Goal: Task Accomplishment & Management: Manage account settings

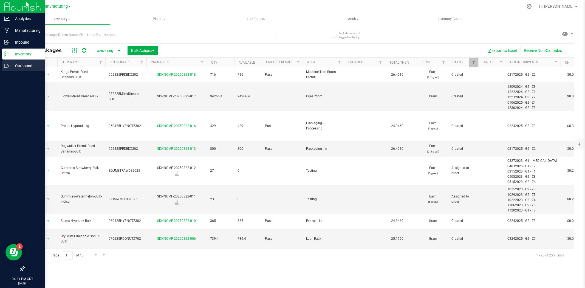
click at [12, 63] on p "Outbound" at bounding box center [26, 65] width 33 height 7
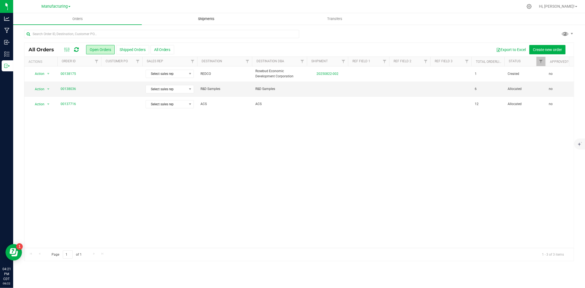
click at [209, 18] on span "Shipments" at bounding box center [205, 18] width 31 height 5
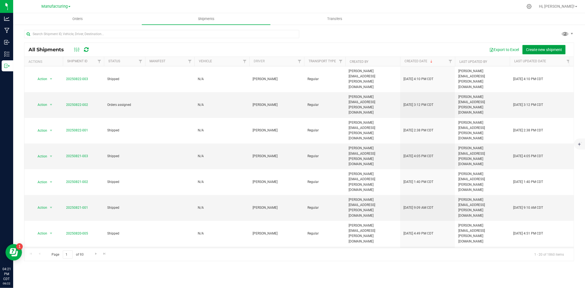
click at [554, 45] on button "Create new shipment" at bounding box center [543, 49] width 43 height 9
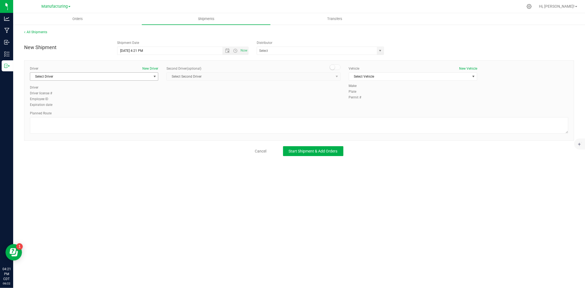
click at [138, 73] on span "Select Driver" at bounding box center [90, 77] width 121 height 8
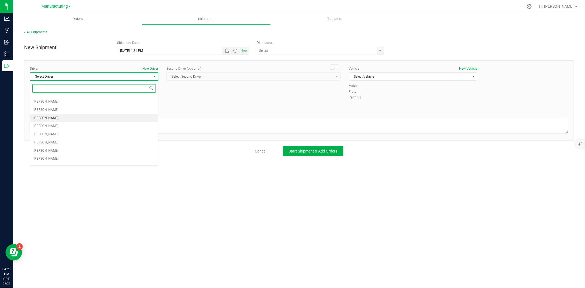
scroll to position [21, 0]
click at [51, 159] on span "[PERSON_NAME]" at bounding box center [45, 159] width 25 height 7
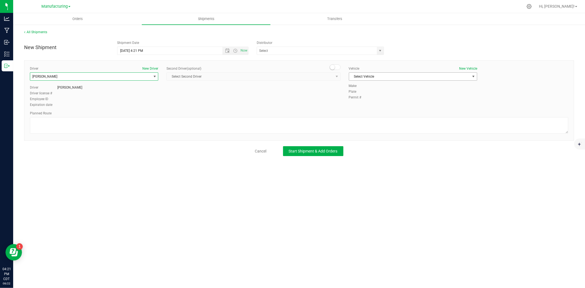
click at [415, 76] on span "Select Vehicle" at bounding box center [409, 77] width 121 height 8
click at [369, 97] on li "Transfer Vehicle" at bounding box center [413, 94] width 128 height 8
click at [149, 122] on textarea at bounding box center [299, 125] width 538 height 16
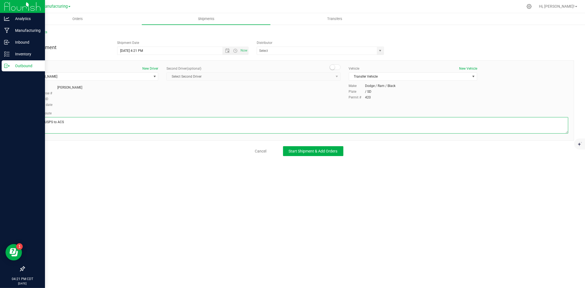
drag, startPoint x: 102, startPoint y: 125, endPoint x: 12, endPoint y: 125, distance: 90.4
click at [12, 125] on div "Analytics Manufacturing Inbound Inventory Outbound 04:21 PM CDT [DATE] 08/22 Ma…" at bounding box center [292, 144] width 585 height 288
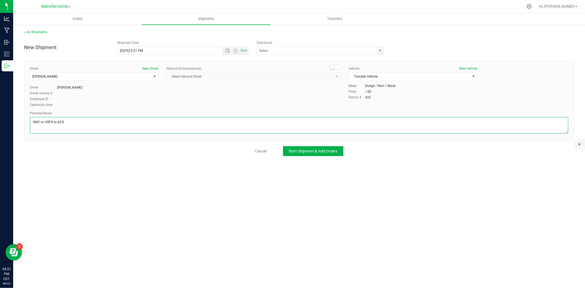
click at [101, 127] on textarea at bounding box center [299, 125] width 538 height 16
type textarea "NNC to USPS to ACS"
click at [297, 155] on button "Start Shipment & Add Orders" at bounding box center [313, 151] width 60 height 10
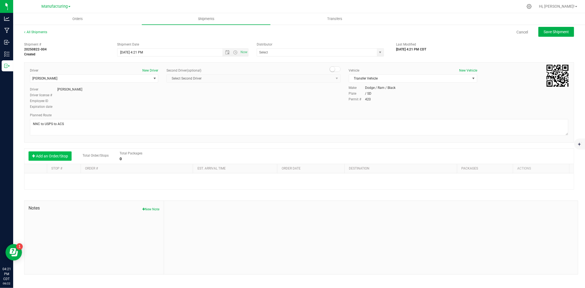
click at [51, 156] on button "Add an Order/Stop" at bounding box center [50, 155] width 43 height 9
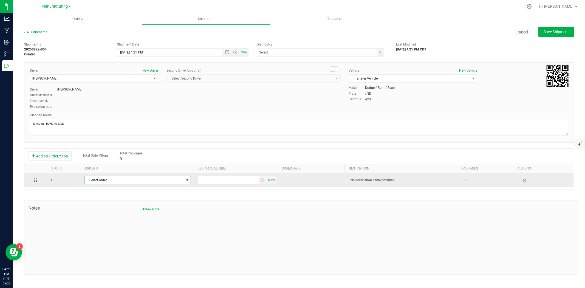
click at [98, 181] on span "Select order" at bounding box center [133, 180] width 99 height 8
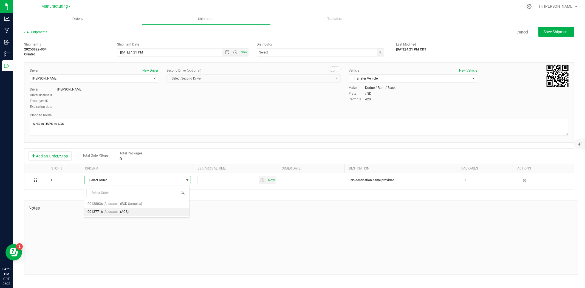
click at [112, 210] on span "[Allocated]" at bounding box center [112, 211] width 16 height 7
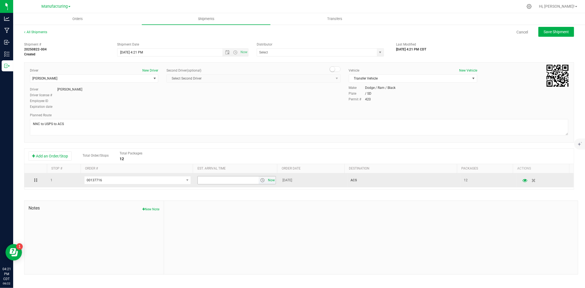
click at [272, 181] on span "Now" at bounding box center [271, 180] width 9 height 8
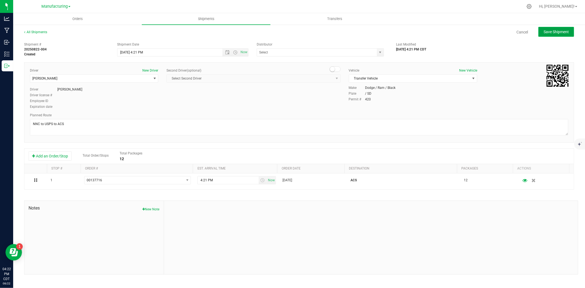
click at [565, 30] on span "Save Shipment" at bounding box center [555, 32] width 25 height 4
type input "[DATE] 9:21 PM"
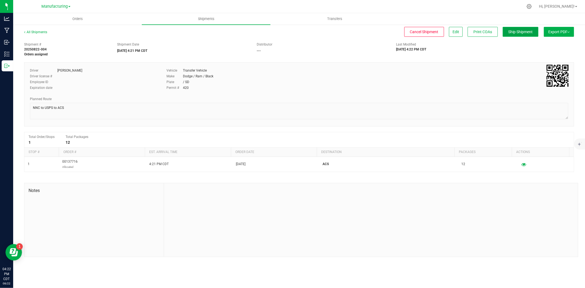
click at [515, 33] on span "Ship Shipment" at bounding box center [520, 32] width 24 height 4
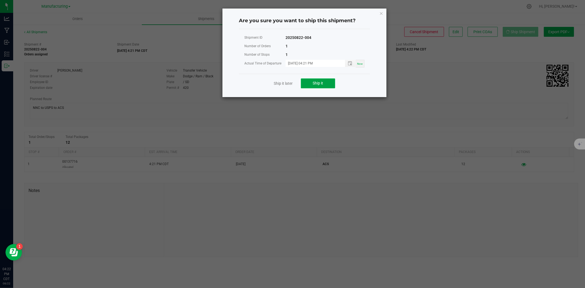
click at [316, 79] on button "Ship it" at bounding box center [318, 83] width 34 height 10
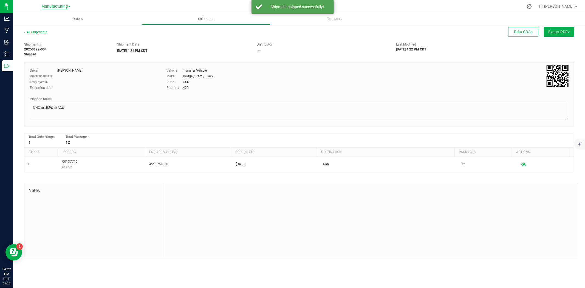
click at [47, 6] on span "Manufacturing" at bounding box center [54, 6] width 26 height 5
click at [38, 18] on link "Cultivation" at bounding box center [56, 19] width 80 height 7
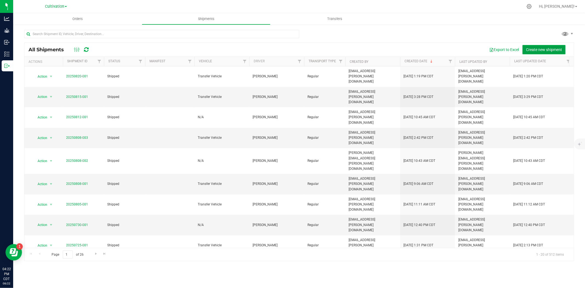
click at [559, 48] on span "Create new shipment" at bounding box center [544, 49] width 36 height 4
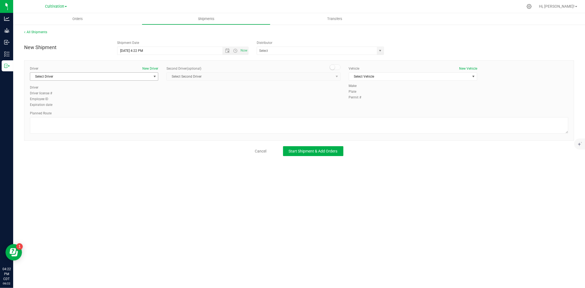
click at [120, 78] on span "Select Driver" at bounding box center [90, 77] width 121 height 8
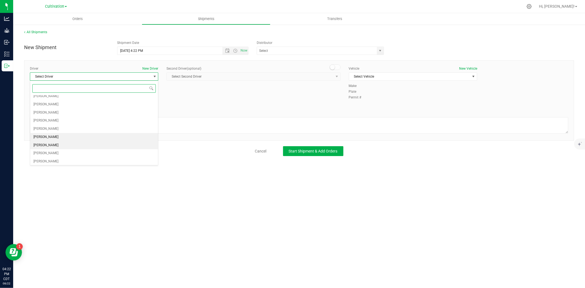
scroll to position [21, 0]
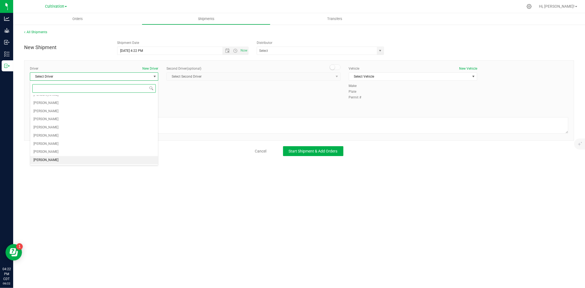
click at [53, 159] on span "[PERSON_NAME]" at bounding box center [45, 159] width 25 height 7
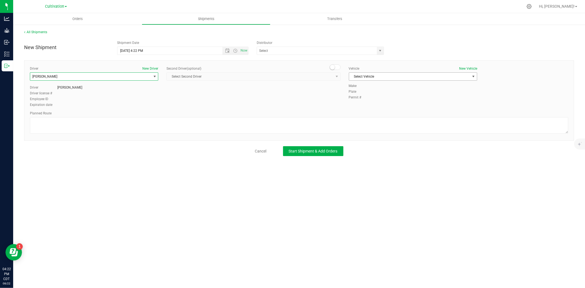
click at [360, 75] on span "Select Vehicle" at bounding box center [409, 77] width 121 height 8
click at [362, 96] on li "Transfer Vehicle" at bounding box center [413, 94] width 128 height 8
click at [233, 127] on textarea at bounding box center [299, 125] width 538 height 16
paste textarea "NNC to USPS to ACS"
type textarea "NNC to USPS to ACS"
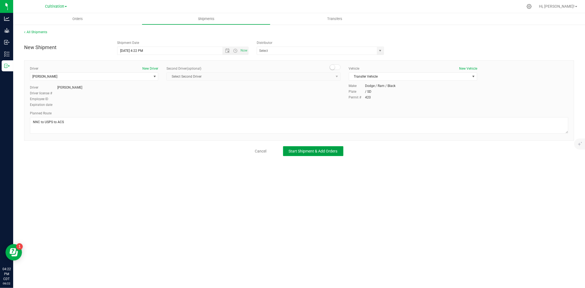
click at [316, 152] on span "Start Shipment & Add Orders" at bounding box center [313, 151] width 49 height 4
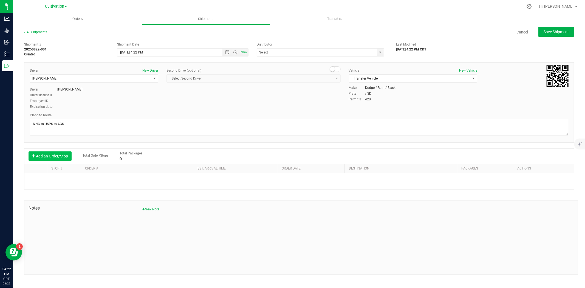
click at [56, 159] on button "Add an Order/Stop" at bounding box center [50, 155] width 43 height 9
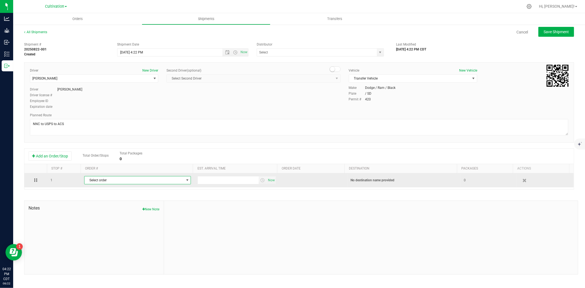
click at [101, 178] on span "Select order" at bounding box center [133, 180] width 99 height 8
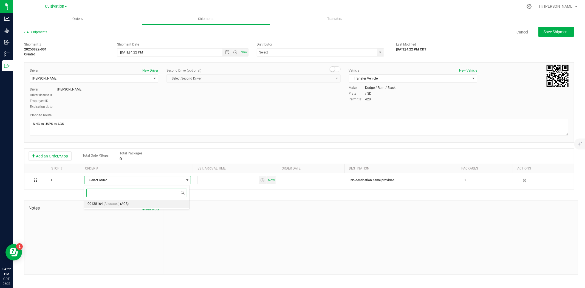
click at [118, 203] on span "[Allocated]" at bounding box center [112, 203] width 16 height 7
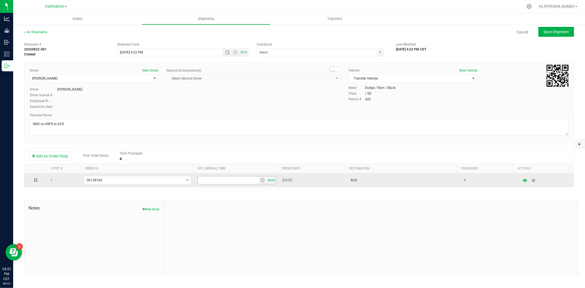
click at [272, 180] on span "Now" at bounding box center [271, 180] width 9 height 8
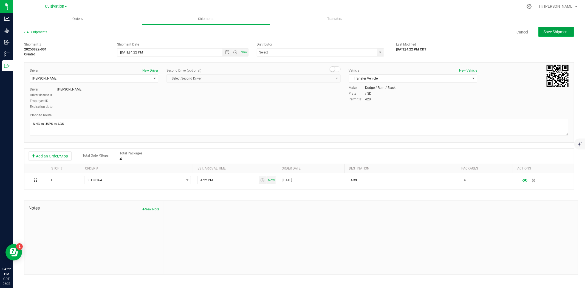
click at [563, 32] on span "Save Shipment" at bounding box center [555, 32] width 25 height 4
type input "[DATE] 9:22 PM"
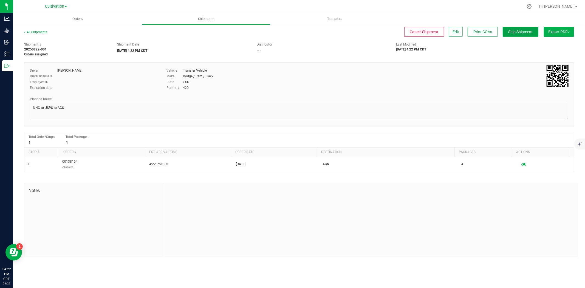
click at [508, 31] on span "Ship Shipment" at bounding box center [520, 32] width 24 height 4
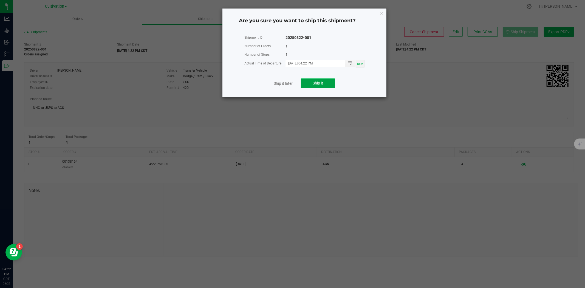
click at [307, 84] on button "Ship it" at bounding box center [318, 83] width 34 height 10
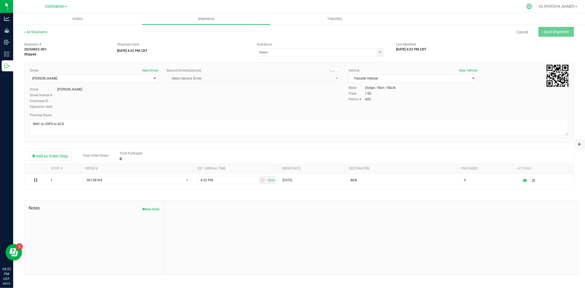
click at [532, 8] on icon at bounding box center [529, 7] width 6 height 6
click at [532, 7] on icon at bounding box center [529, 7] width 6 height 6
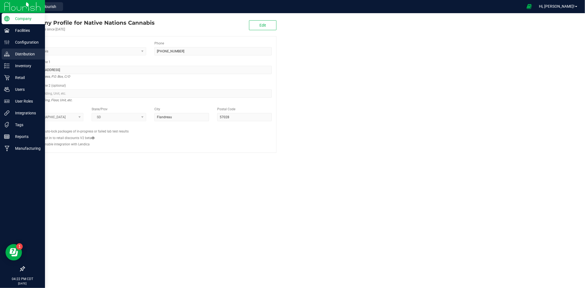
click at [31, 53] on p "Distribution" at bounding box center [26, 54] width 33 height 7
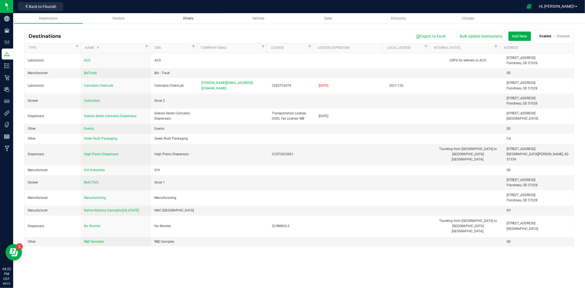
click at [189, 21] on link "Drivers" at bounding box center [187, 18] width 69 height 11
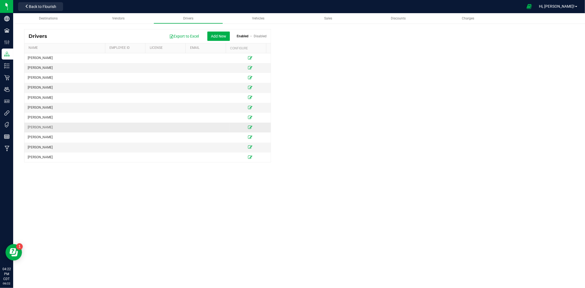
click at [248, 126] on icon at bounding box center [250, 127] width 4 height 3
click at [248, 136] on icon at bounding box center [250, 136] width 4 height 3
click at [248, 146] on icon at bounding box center [250, 146] width 4 height 3
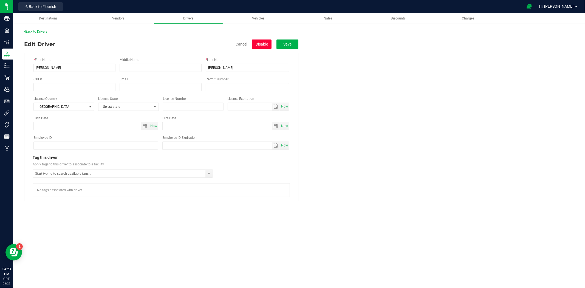
click at [262, 47] on button "Disable" at bounding box center [261, 43] width 19 height 9
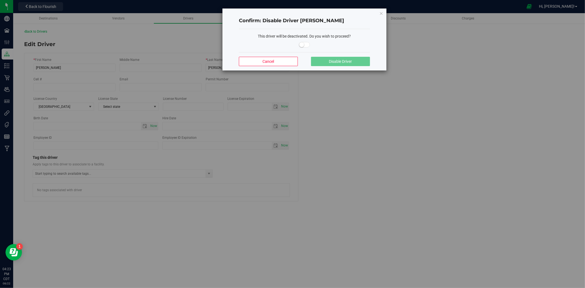
click at [301, 46] on small at bounding box center [301, 44] width 5 height 5
click at [331, 60] on span "Disable Driver" at bounding box center [340, 61] width 23 height 4
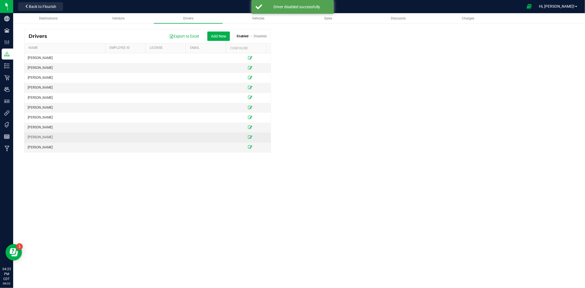
click at [248, 138] on icon at bounding box center [250, 136] width 4 height 3
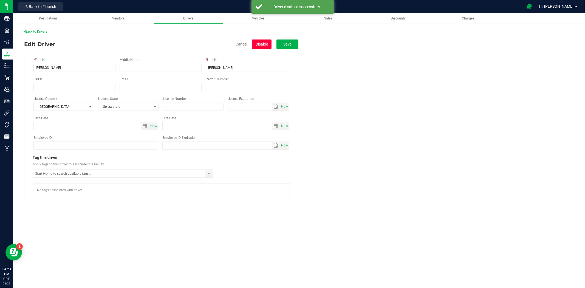
click at [260, 43] on button "Disable" at bounding box center [261, 43] width 19 height 9
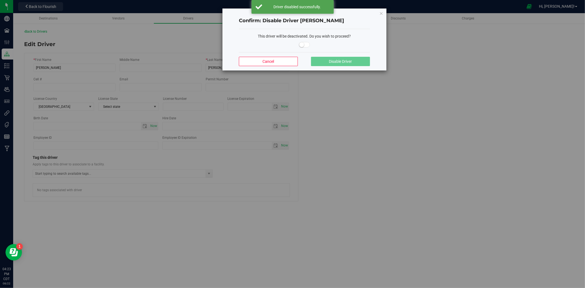
click at [302, 47] on span at bounding box center [304, 44] width 11 height 5
click at [329, 61] on span "Disable Driver" at bounding box center [340, 61] width 23 height 4
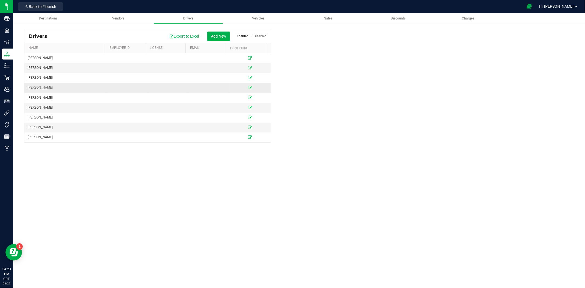
click at [248, 87] on icon at bounding box center [250, 87] width 4 height 3
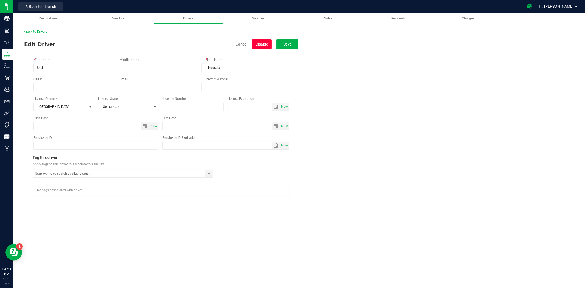
click at [266, 43] on button "Disable" at bounding box center [261, 43] width 19 height 9
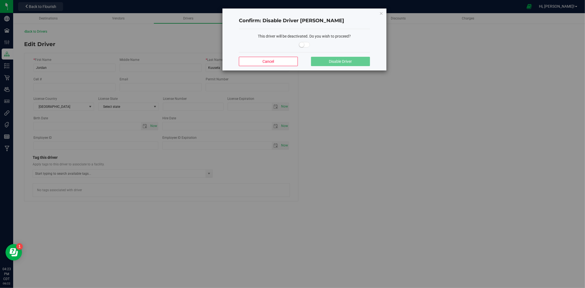
click at [304, 44] on span at bounding box center [304, 44] width 11 height 5
click at [334, 58] on button "Disable Driver" at bounding box center [340, 61] width 59 height 9
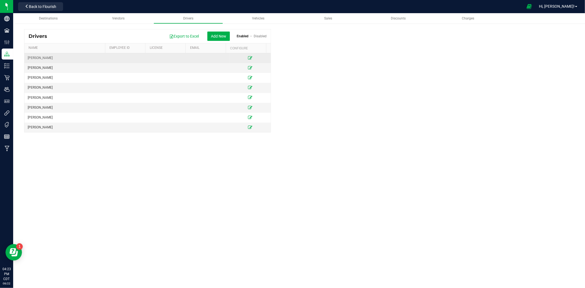
click at [248, 58] on icon at bounding box center [250, 57] width 4 height 3
click at [220, 36] on button "Add New" at bounding box center [218, 36] width 22 height 9
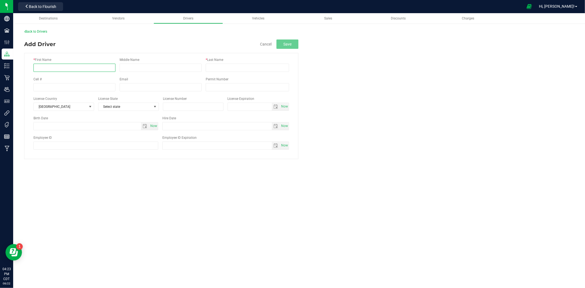
click at [72, 66] on input "* First Name" at bounding box center [74, 68] width 82 height 8
type input "Kerrie"
type input "Prieto"
click at [130, 173] on div "Destinations Vendors Drivers Vehicles Sales Discounts Charges Back to Drivers A…" at bounding box center [298, 150] width 571 height 275
click at [289, 44] on button "Save" at bounding box center [287, 43] width 22 height 9
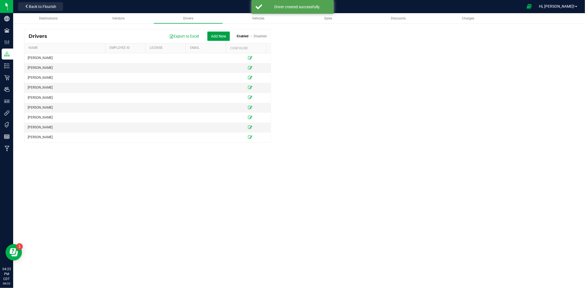
click at [212, 37] on button "Add New" at bounding box center [218, 36] width 22 height 9
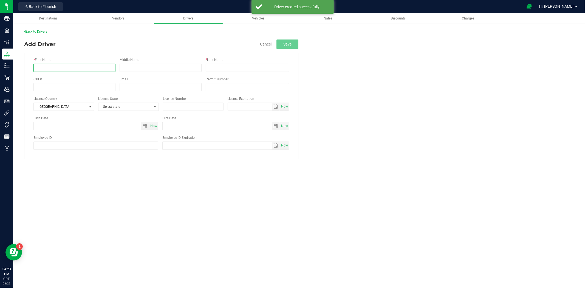
click at [89, 69] on input "* First Name" at bounding box center [74, 68] width 82 height 8
type input "Tayson"
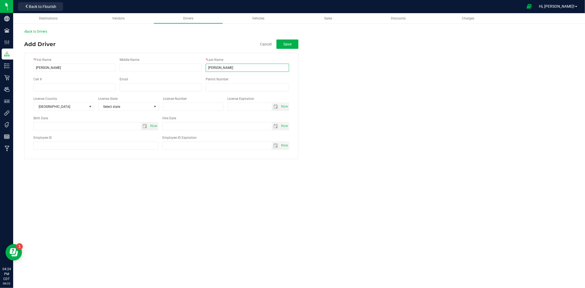
click at [220, 69] on input "Albers" at bounding box center [247, 68] width 83 height 8
type input "Alberts"
click at [294, 43] on button "Save" at bounding box center [287, 43] width 22 height 9
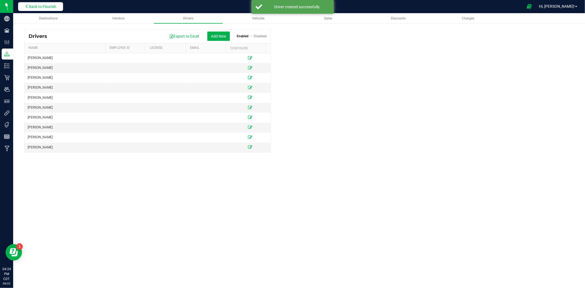
click at [38, 7] on span "Back to Flourish" at bounding box center [42, 6] width 27 height 4
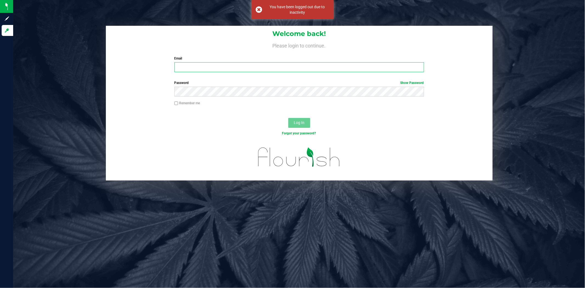
type input "[PERSON_NAME][EMAIL_ADDRESS][PERSON_NAME][DOMAIN_NAME]"
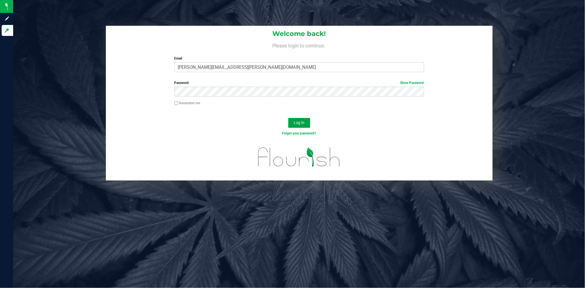
click at [297, 119] on button "Log In" at bounding box center [299, 123] width 22 height 10
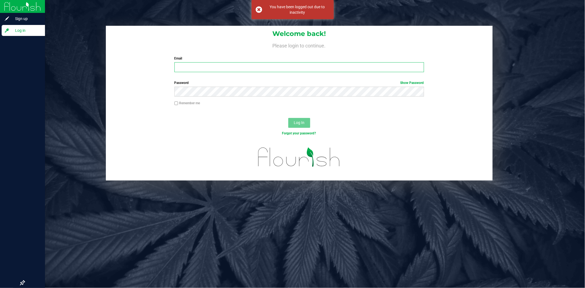
type input "[PERSON_NAME][EMAIL_ADDRESS][PERSON_NAME][DOMAIN_NAME]"
